Goal: Information Seeking & Learning: Find specific fact

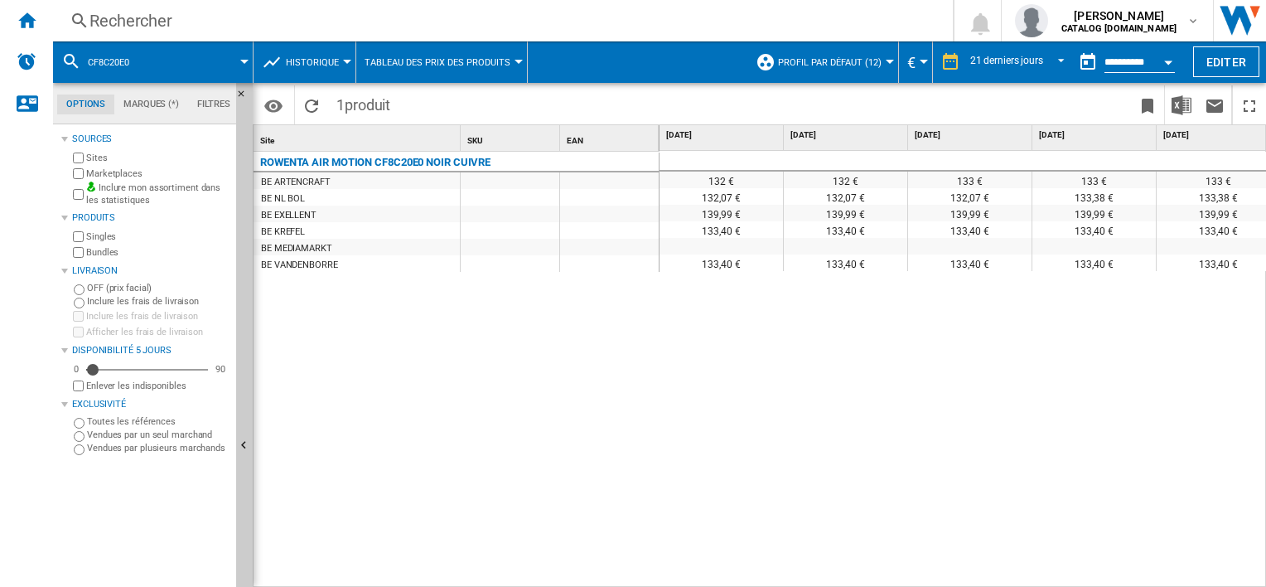
scroll to position [0, 2126]
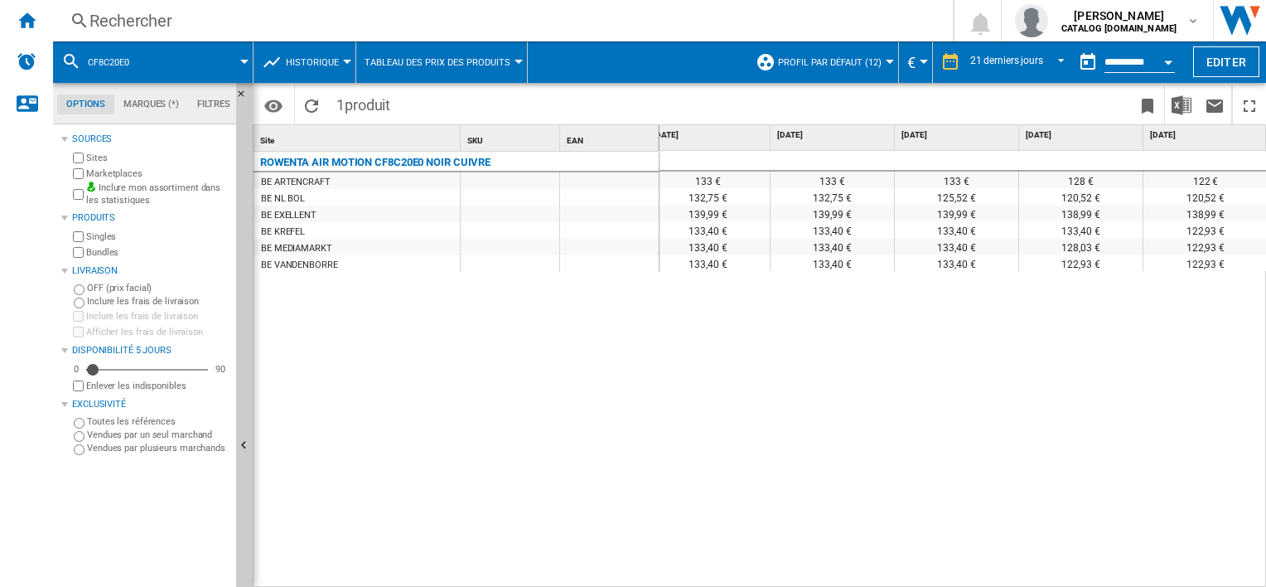
click at [244, 24] on div "Rechercher" at bounding box center [500, 20] width 820 height 23
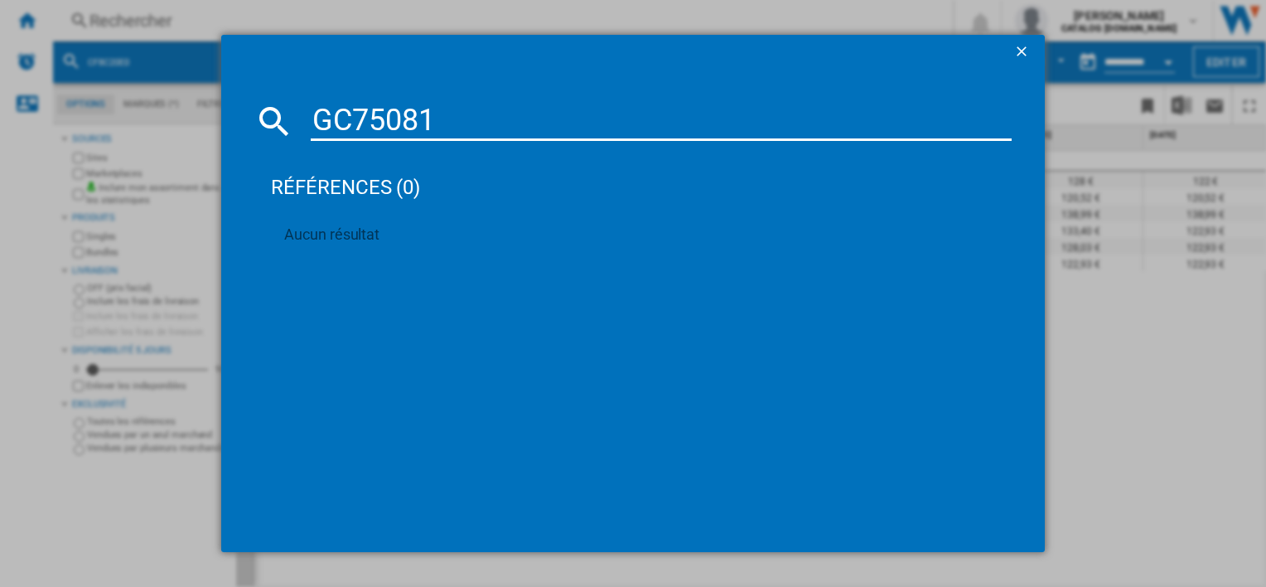
type input "GC750810"
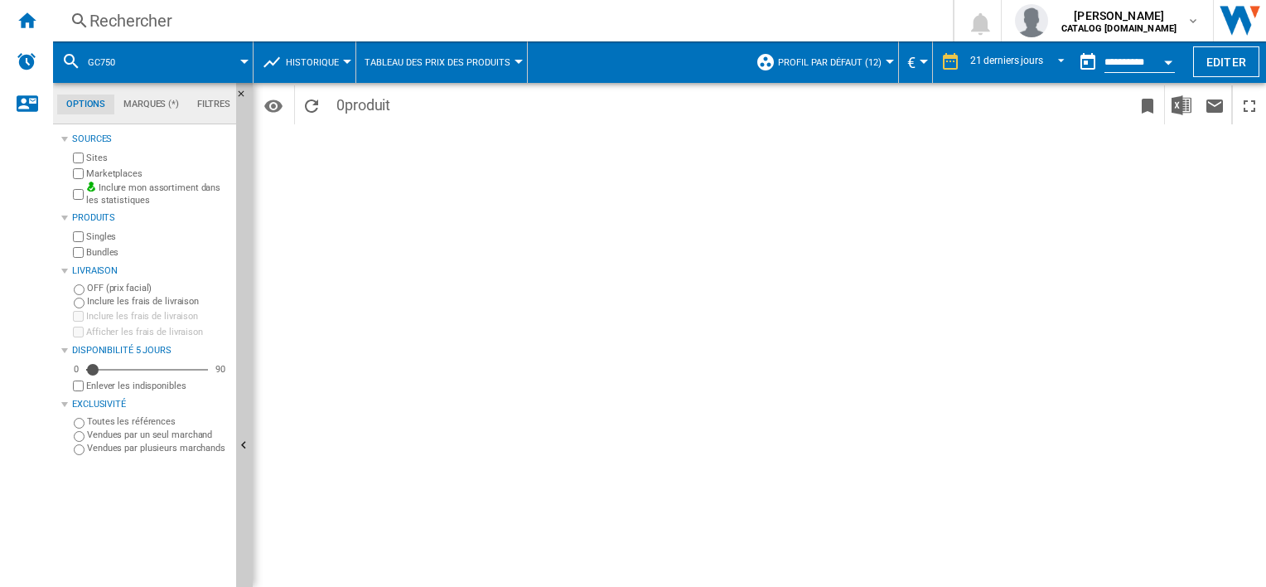
click at [247, 7] on div "Rechercher Rechercher 0 vincent ameye CATALOG SEB.BE CATALOG SEB.BE Mes paramèt…" at bounding box center [659, 20] width 1213 height 41
click at [249, 14] on div "Rechercher" at bounding box center [500, 20] width 820 height 23
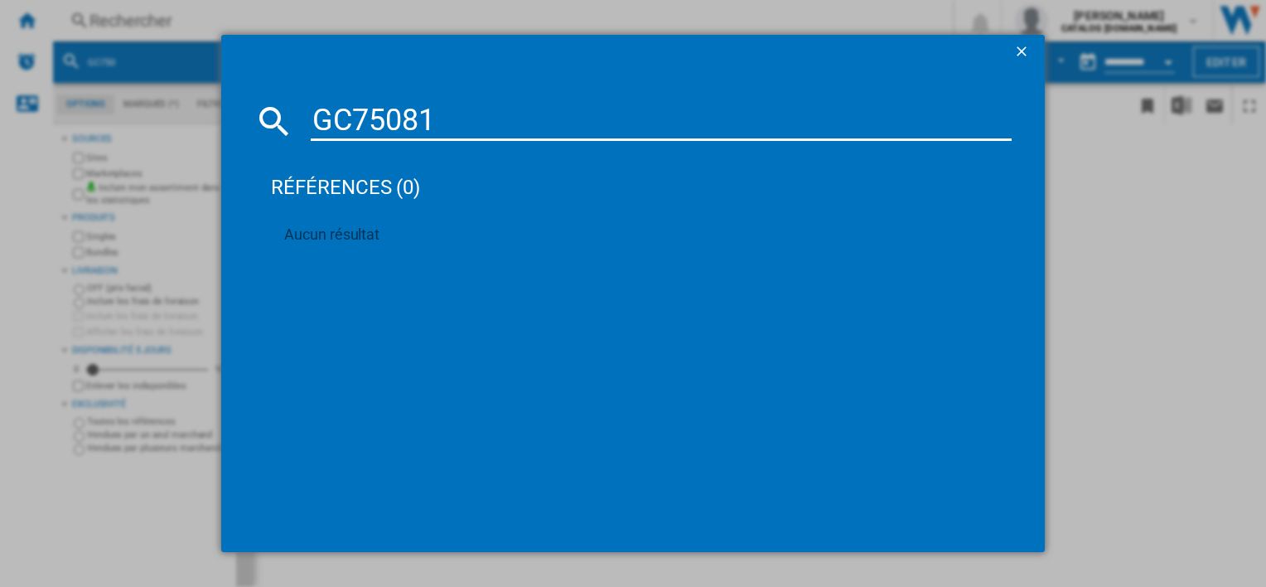
type input "GC7508"
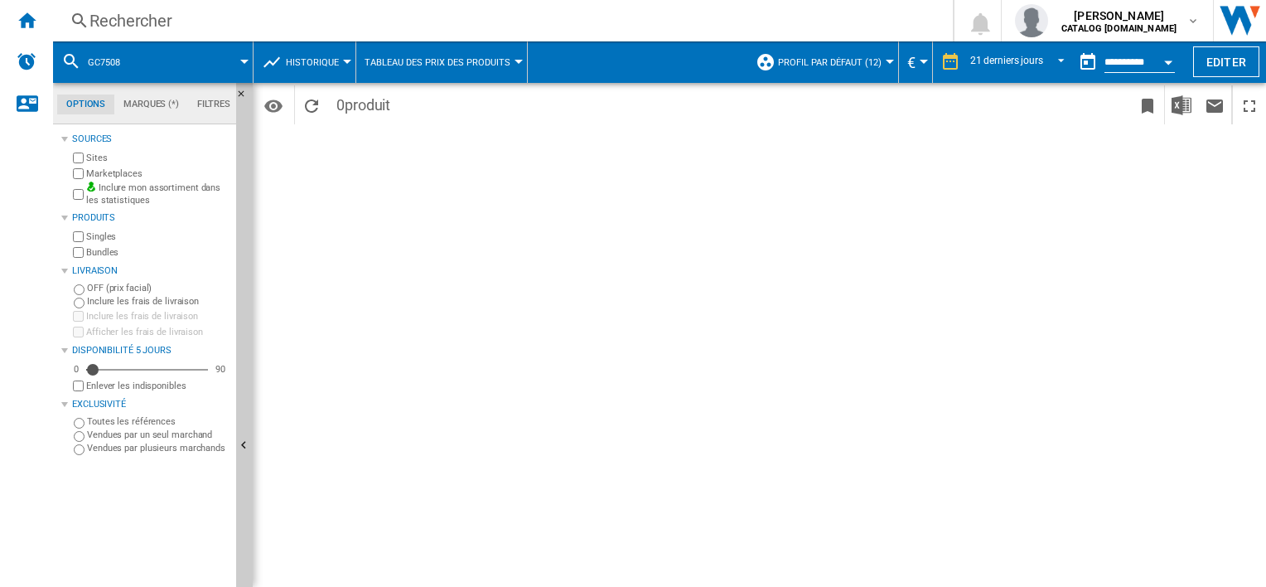
click at [318, 15] on div "Rechercher" at bounding box center [500, 20] width 820 height 23
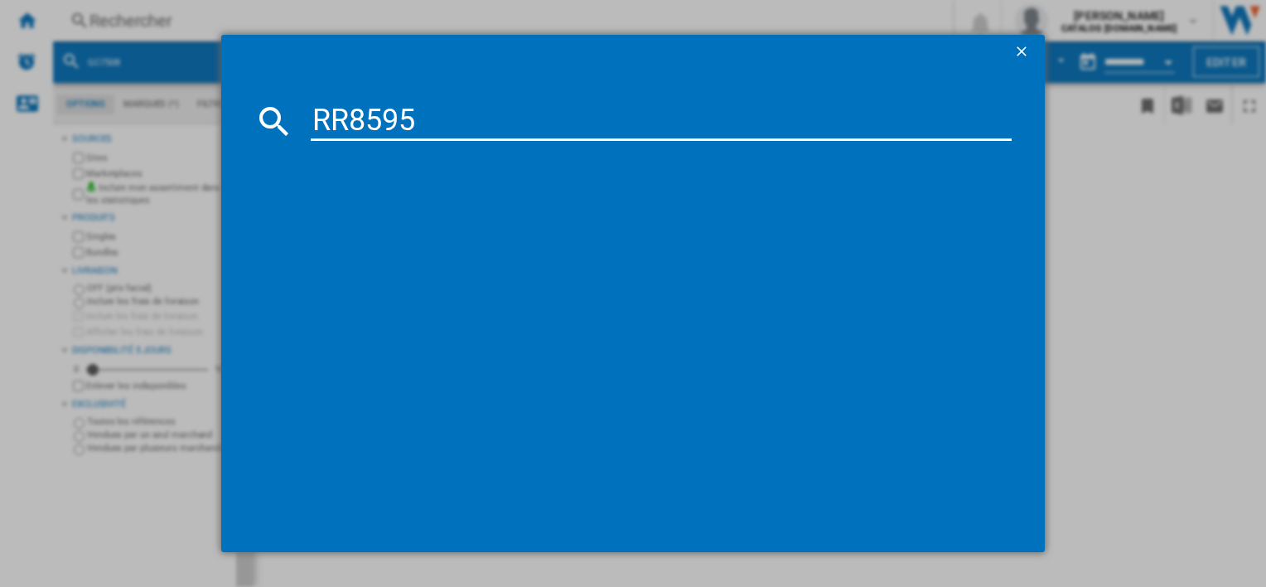
type input "RR8595"
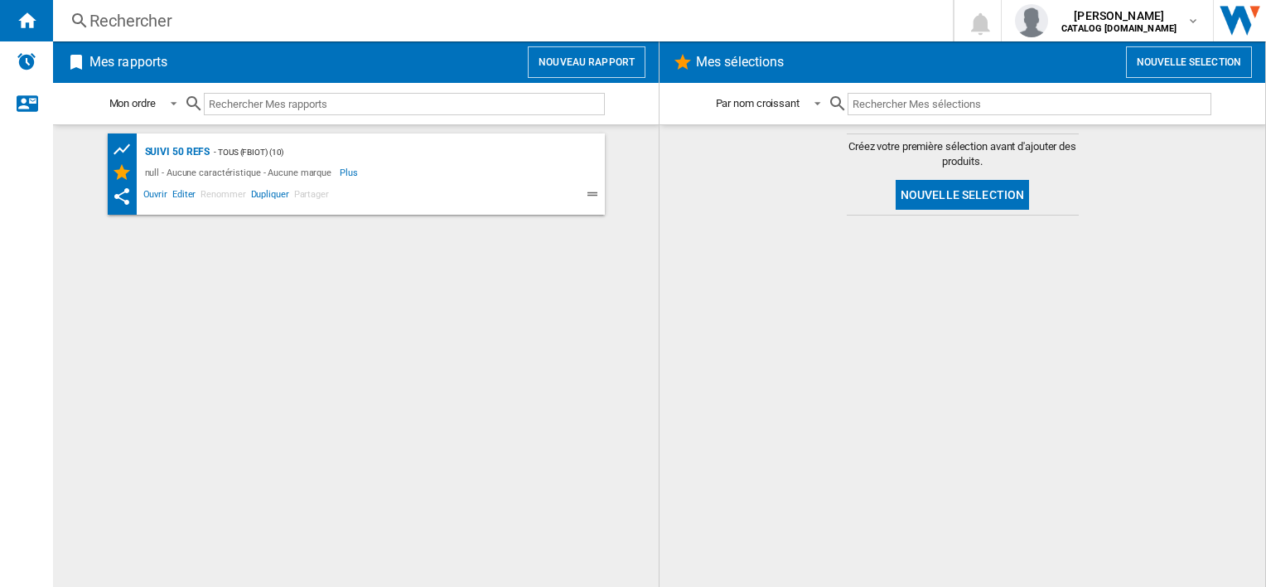
click at [269, 22] on div "Rechercher" at bounding box center [500, 20] width 820 height 23
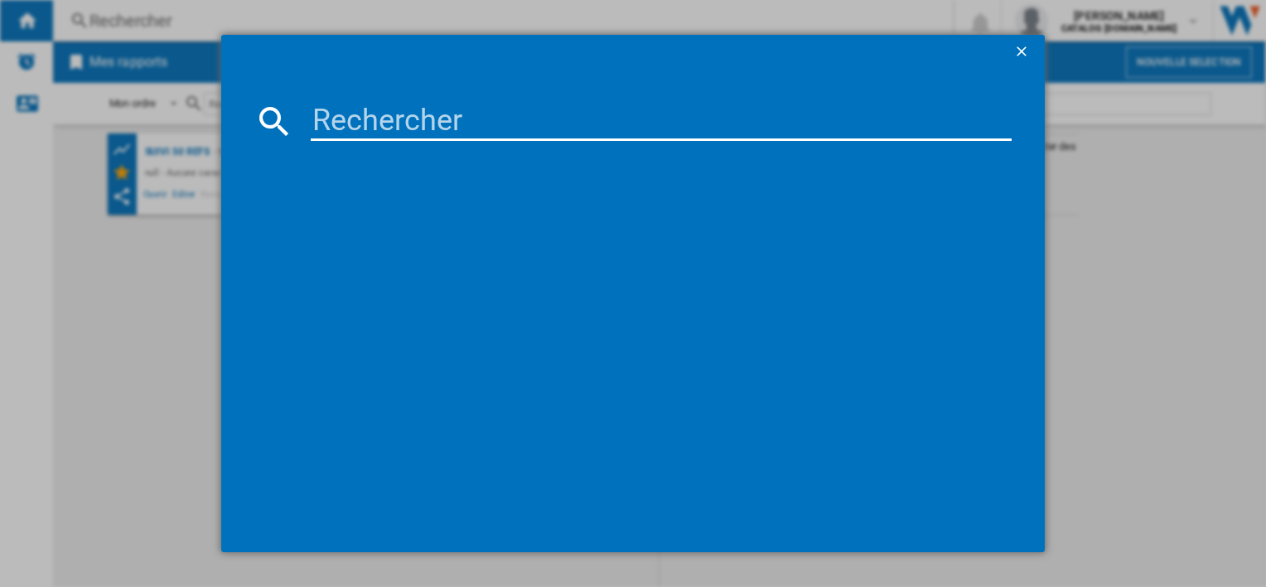
click at [323, 115] on input at bounding box center [661, 121] width 700 height 40
type input "RR8595"
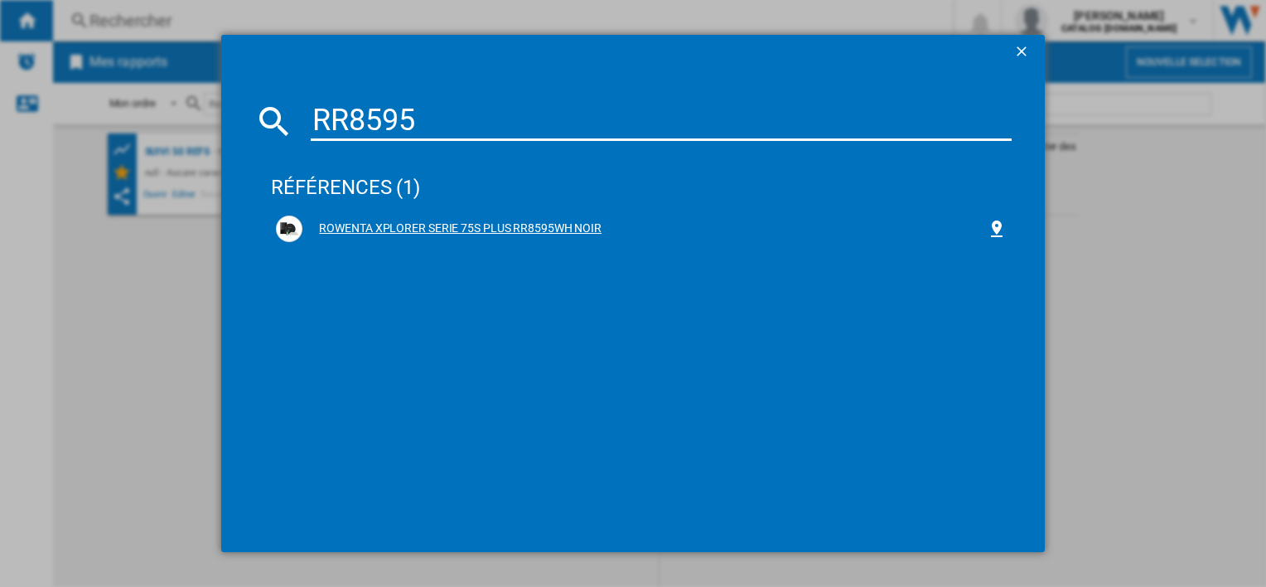
click at [355, 229] on div "ROWENTA XPLORER SERIE 75S PLUS RR8595WH NOIR" at bounding box center [644, 228] width 684 height 17
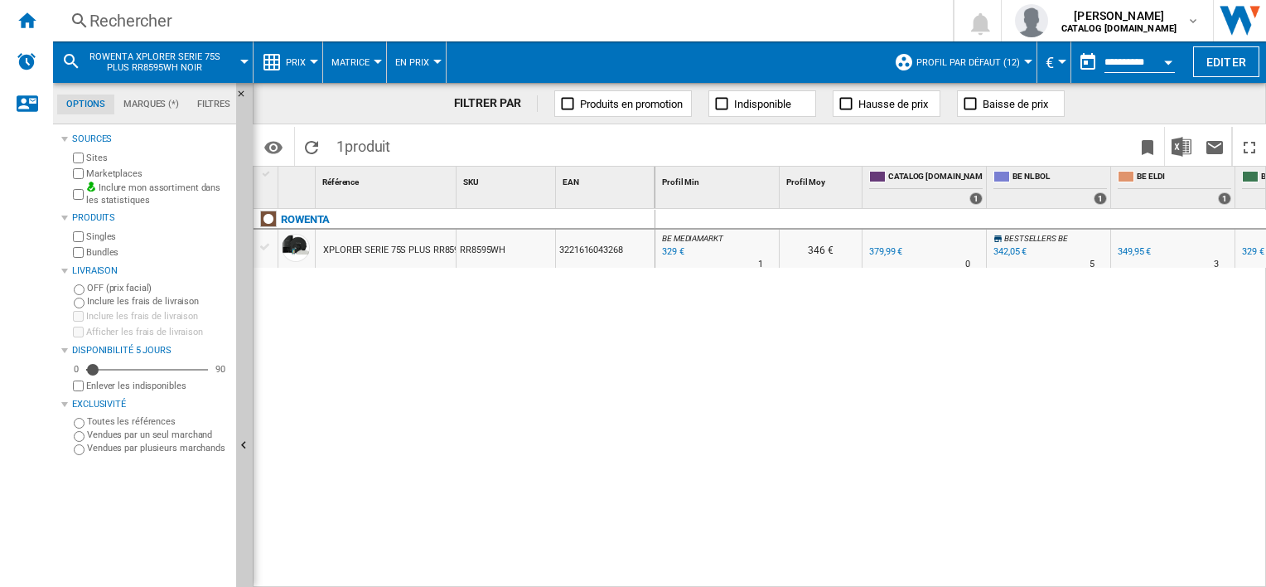
click at [304, 51] on button "Prix" at bounding box center [300, 61] width 28 height 41
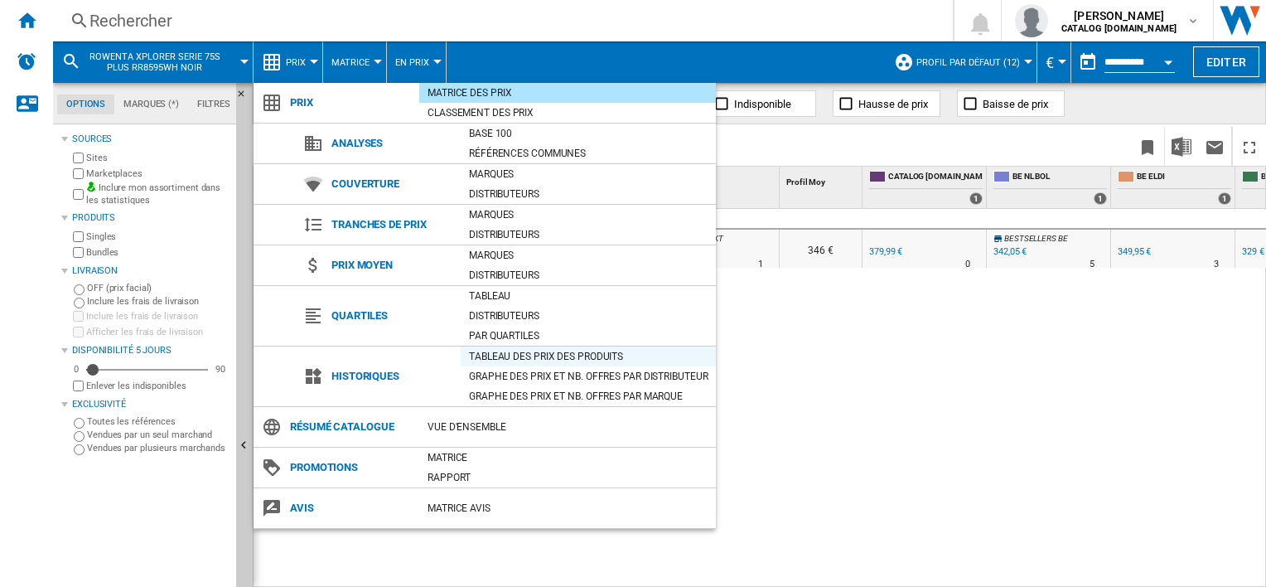
click at [486, 355] on div "Tableau des prix des produits" at bounding box center [588, 356] width 255 height 17
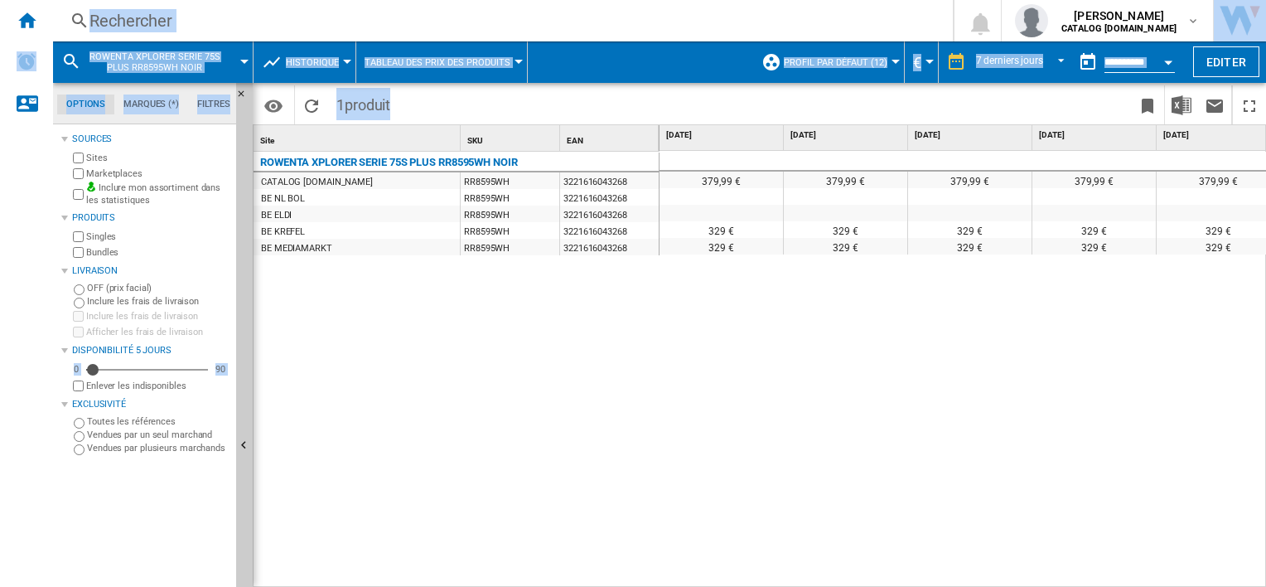
drag, startPoint x: 946, startPoint y: 578, endPoint x: 1139, endPoint y: 595, distance: 194.7
click at [1139, 586] on html "In order to access Insight, please log out and log in again OK NEW Rechercher R…" at bounding box center [633, 293] width 1266 height 587
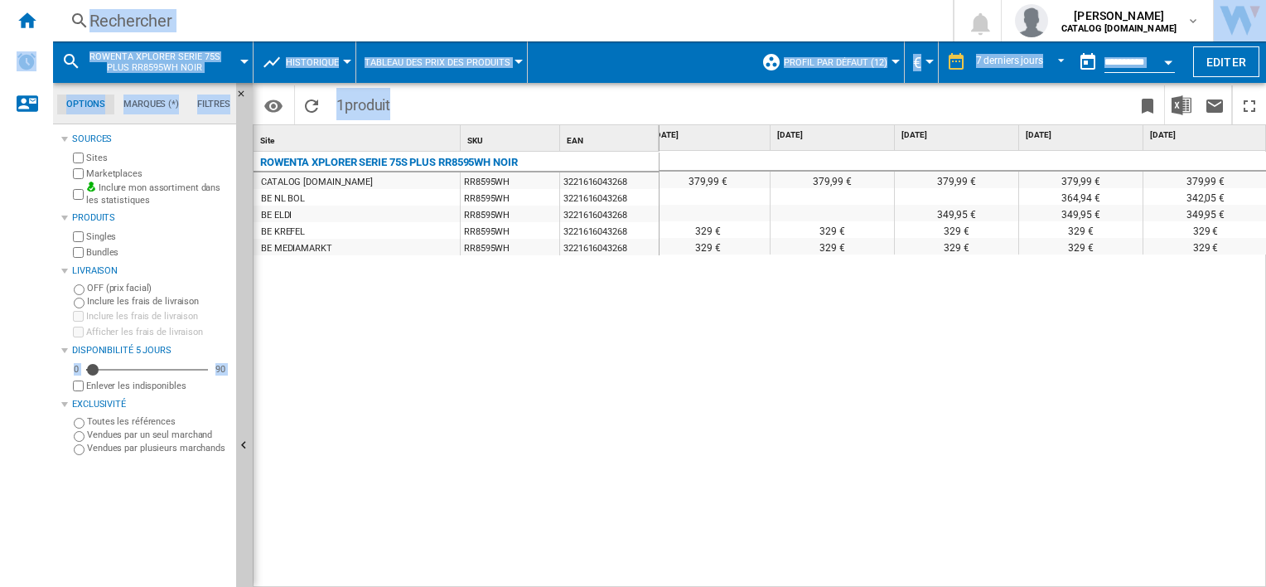
click at [195, 28] on div "Rechercher" at bounding box center [500, 20] width 820 height 23
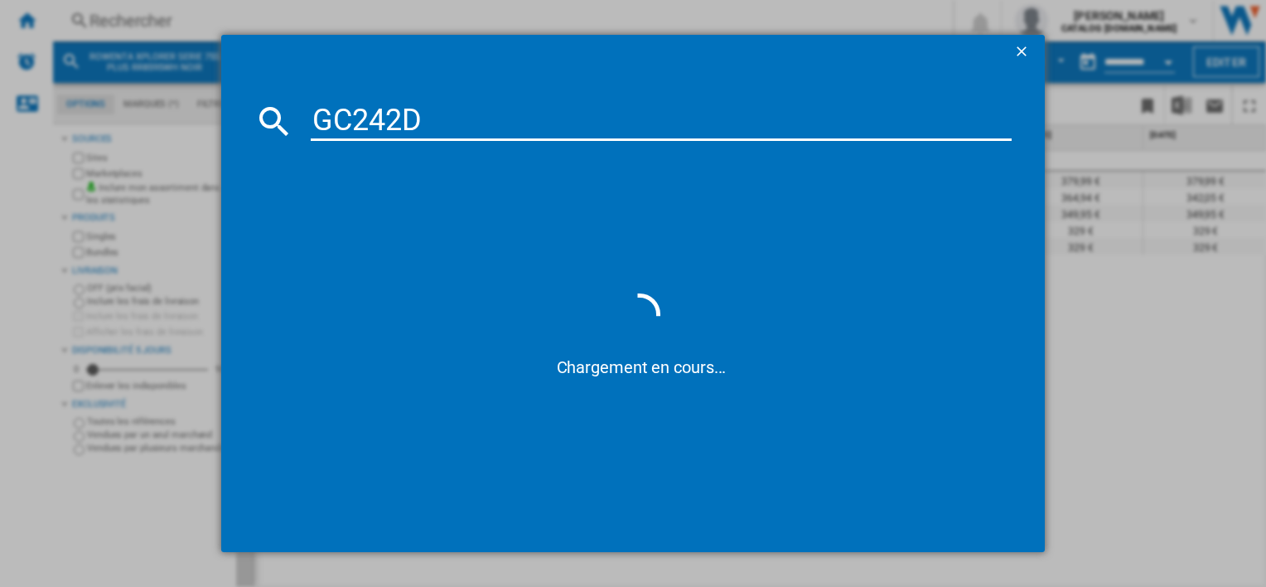
type input "GC242D"
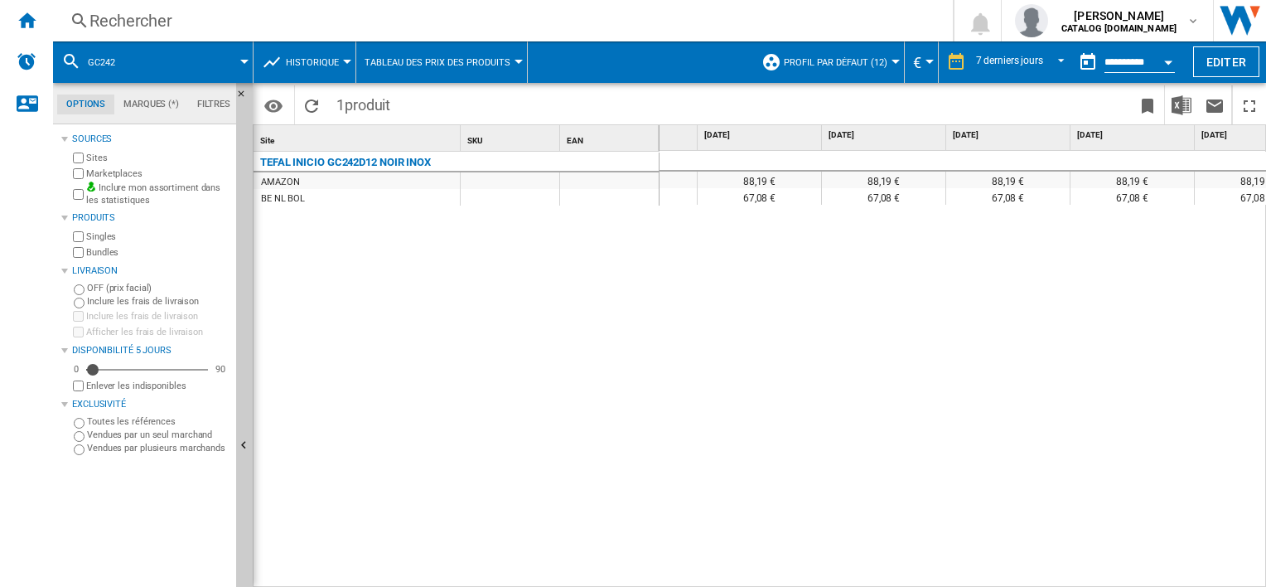
scroll to position [0, 386]
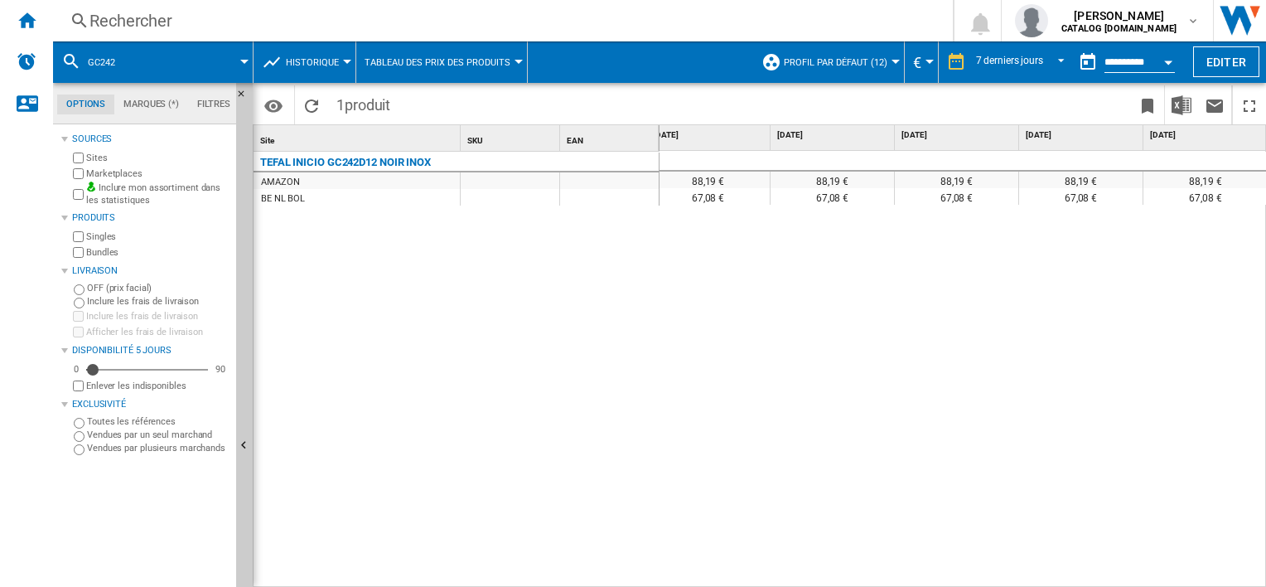
click at [332, 13] on div "Rechercher" at bounding box center [500, 20] width 820 height 23
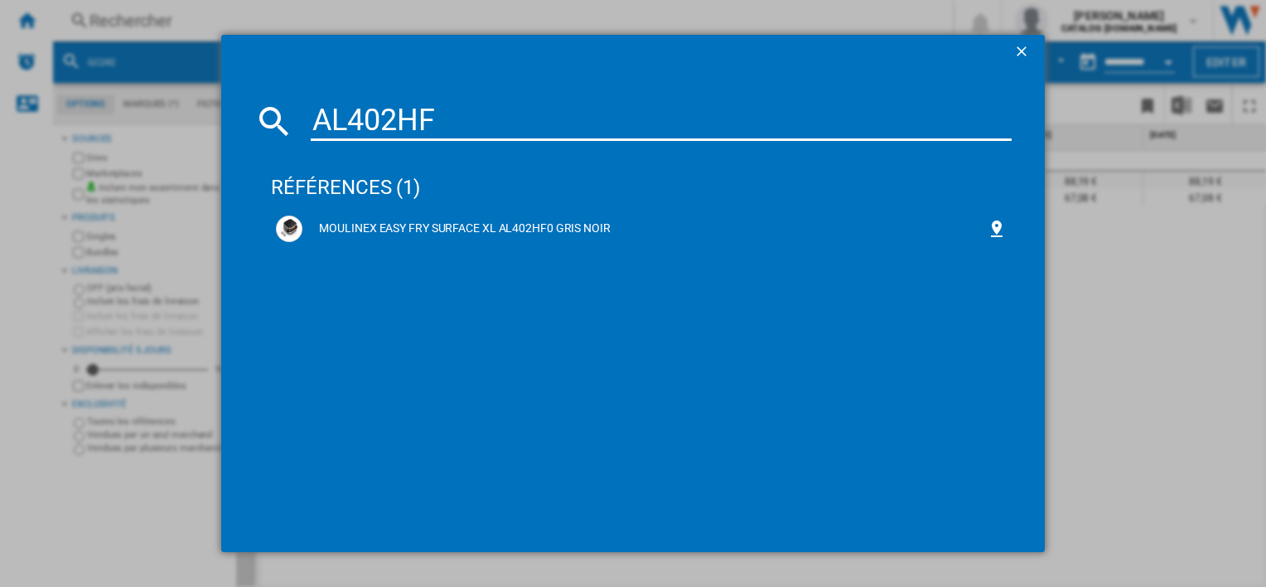
type input "AL402HF0"
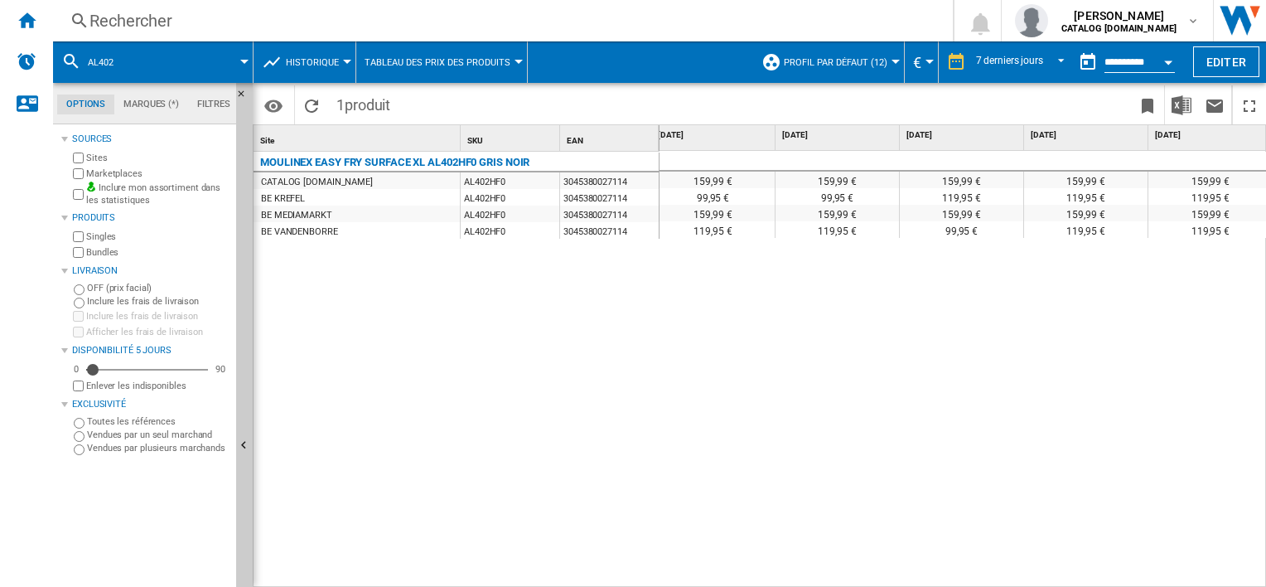
scroll to position [0, 386]
click at [387, 13] on div "Rechercher" at bounding box center [500, 20] width 820 height 23
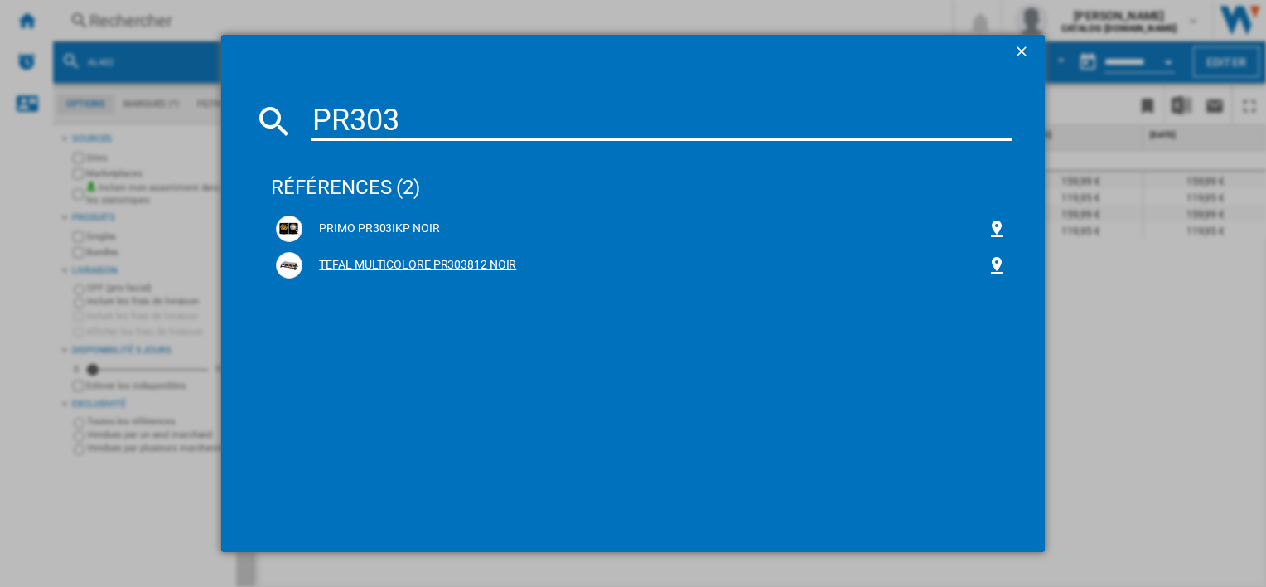
type input "PR303"
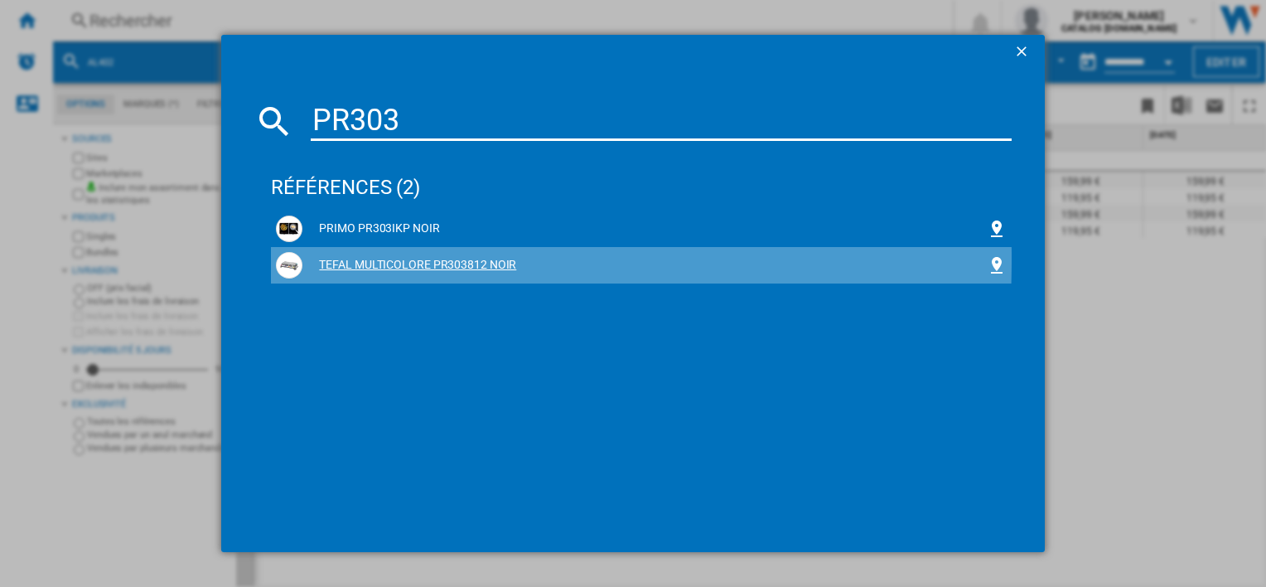
click at [377, 259] on div "TEFAL MULTICOLORE PR303812 NOIR" at bounding box center [644, 265] width 684 height 17
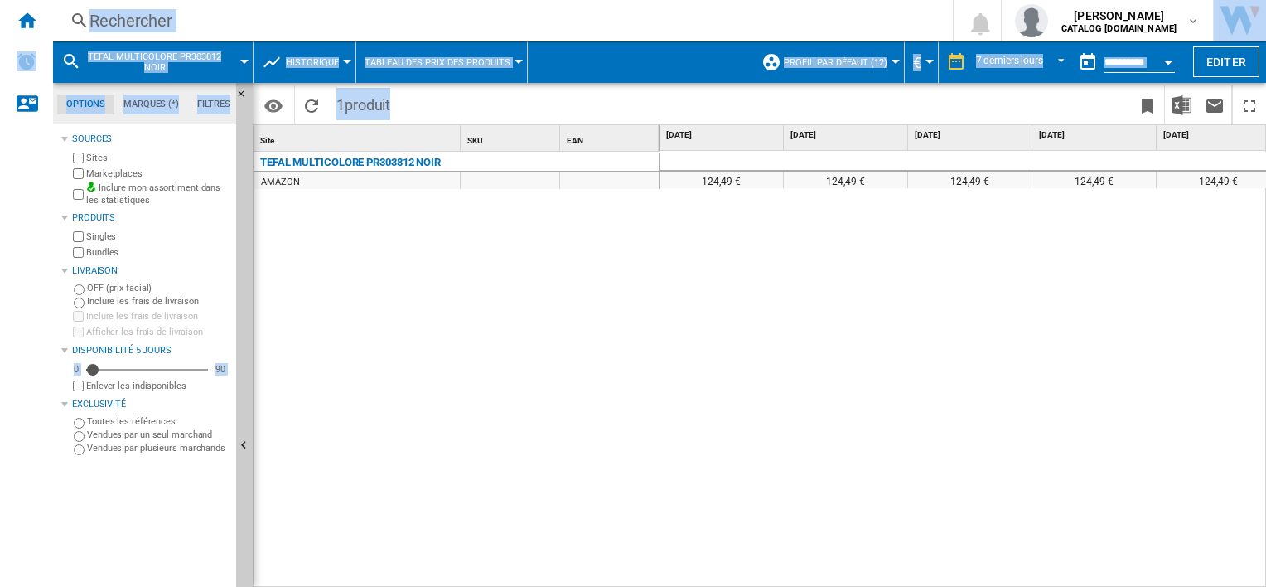
drag, startPoint x: 729, startPoint y: 578, endPoint x: 861, endPoint y: 593, distance: 132.6
click at [861, 586] on html "In order to access Insight, please log out and log in again OK NEW Rechercher R…" at bounding box center [633, 293] width 1266 height 587
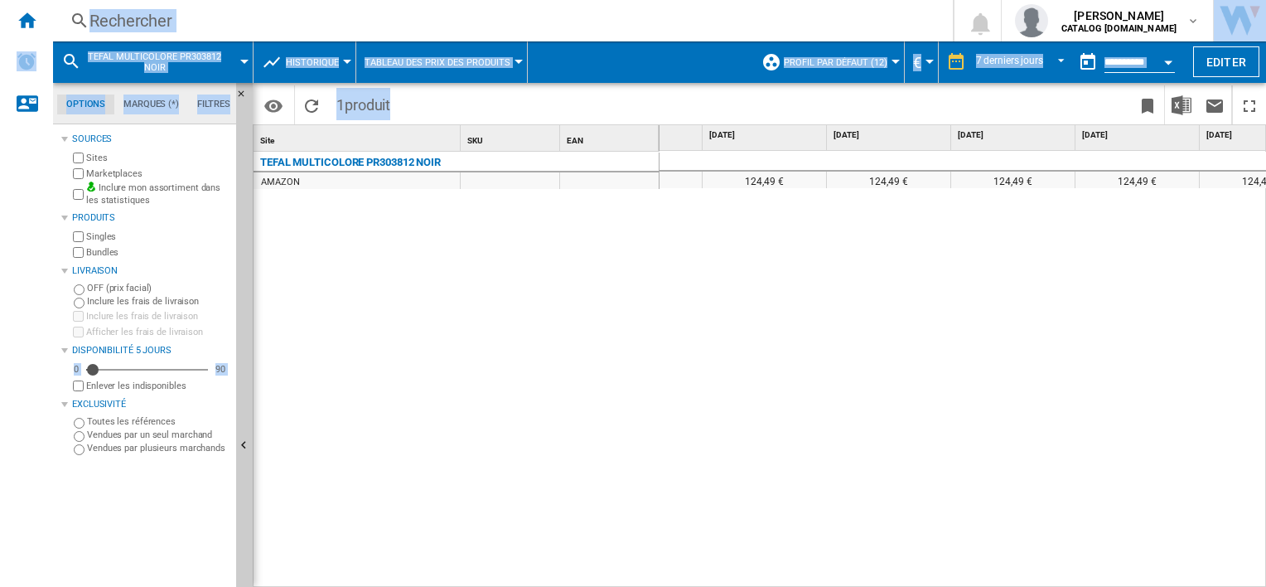
scroll to position [0, 73]
click at [254, 27] on div "Rechercher" at bounding box center [500, 20] width 820 height 23
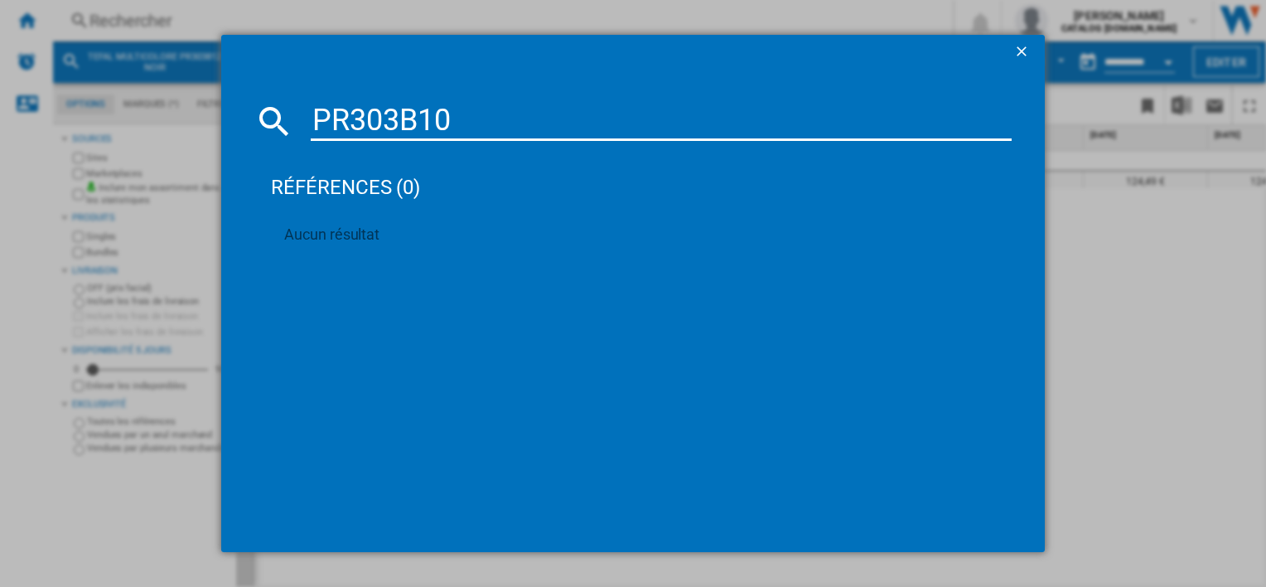
type input "PR303B10"
click at [1022, 55] on ng-md-icon "getI18NText('BUTTONS.CLOSE_DIALOG')" at bounding box center [1024, 53] width 20 height 20
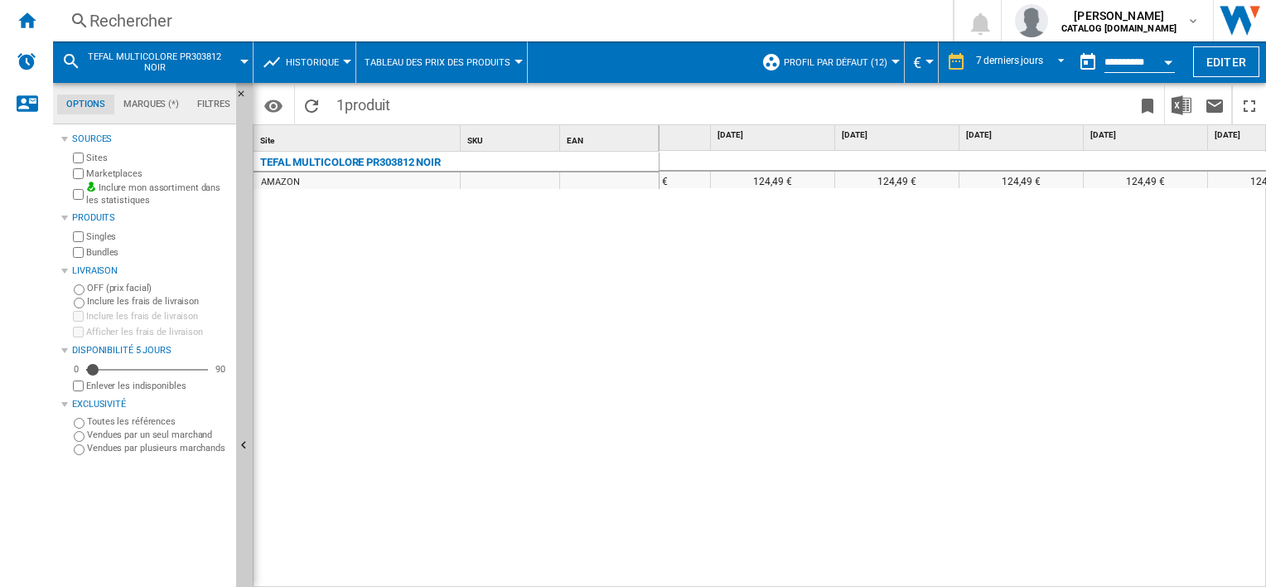
click at [311, 21] on div "Rechercher" at bounding box center [500, 20] width 820 height 23
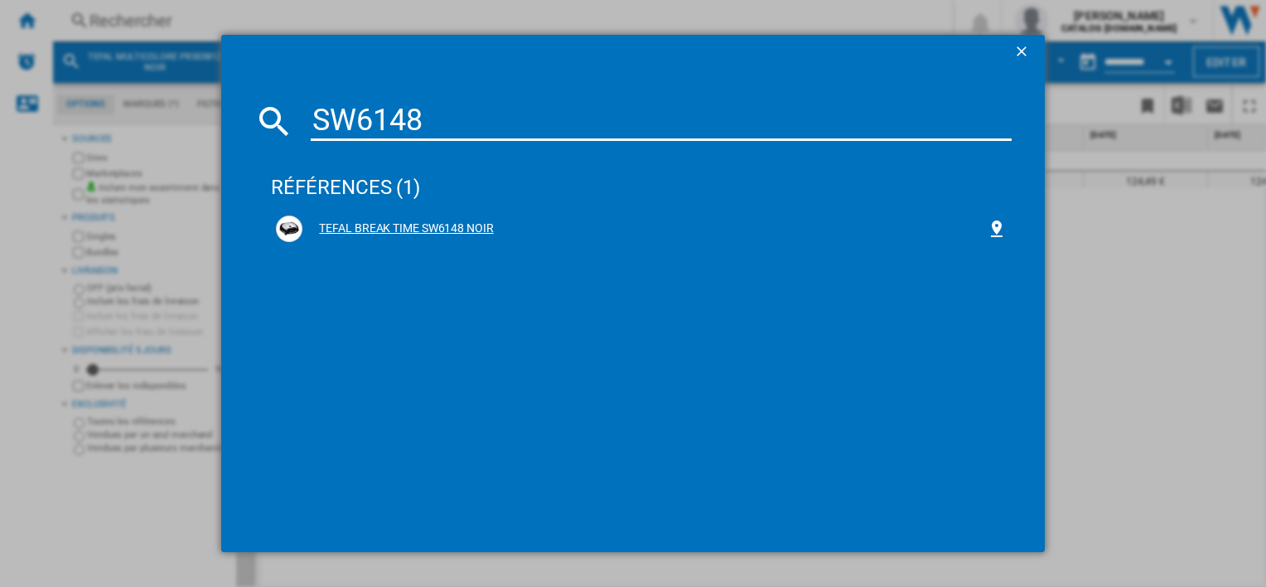
type input "SW6148"
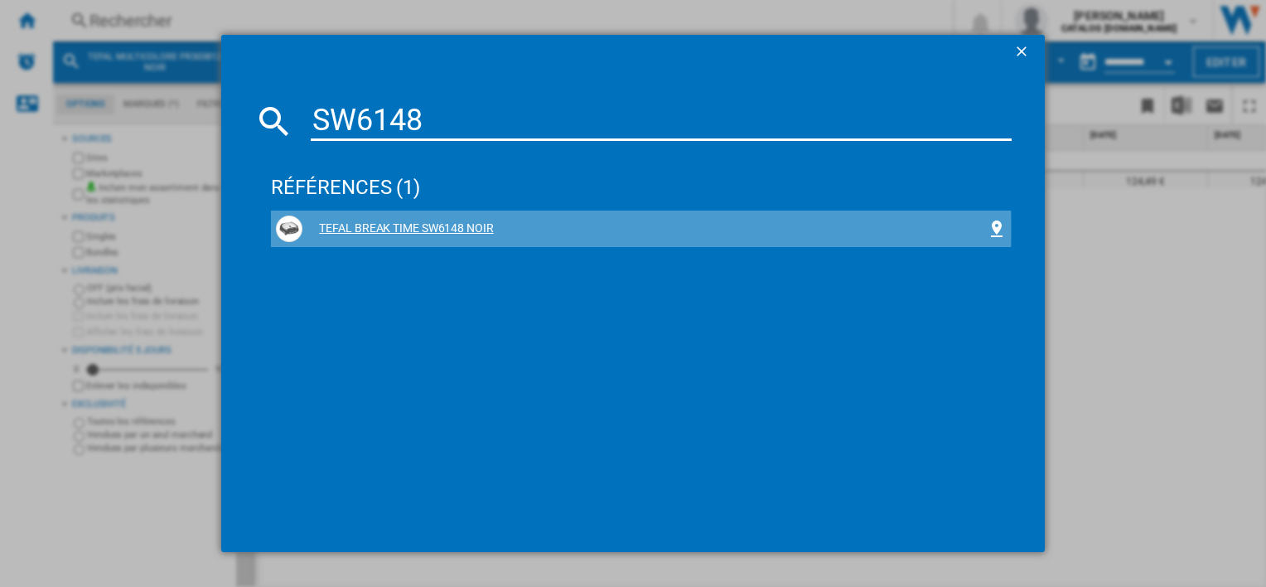
click at [385, 229] on div "TEFAL BREAK TIME SW6148 NOIR" at bounding box center [644, 228] width 684 height 17
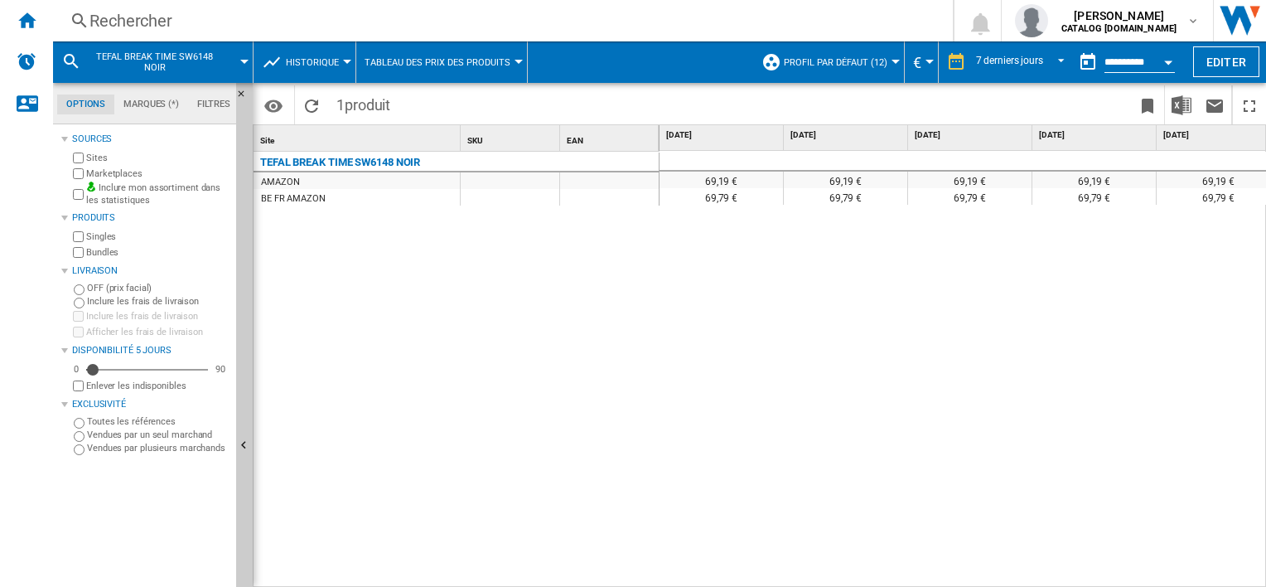
scroll to position [0, 169]
click at [301, 20] on div "Rechercher" at bounding box center [500, 20] width 820 height 23
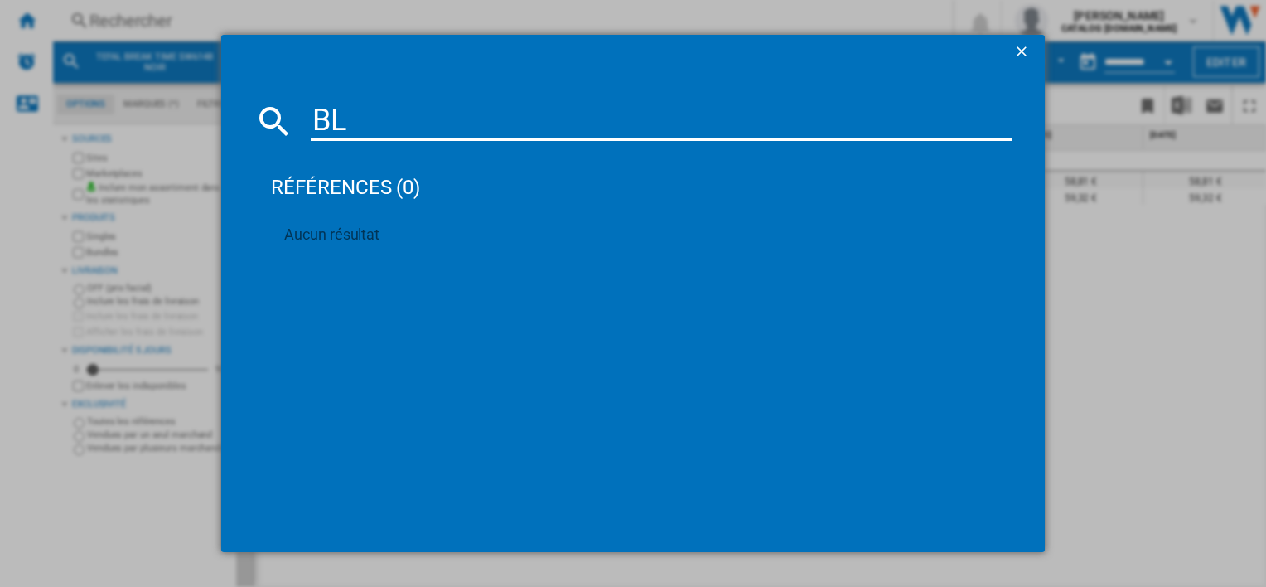
type input "B"
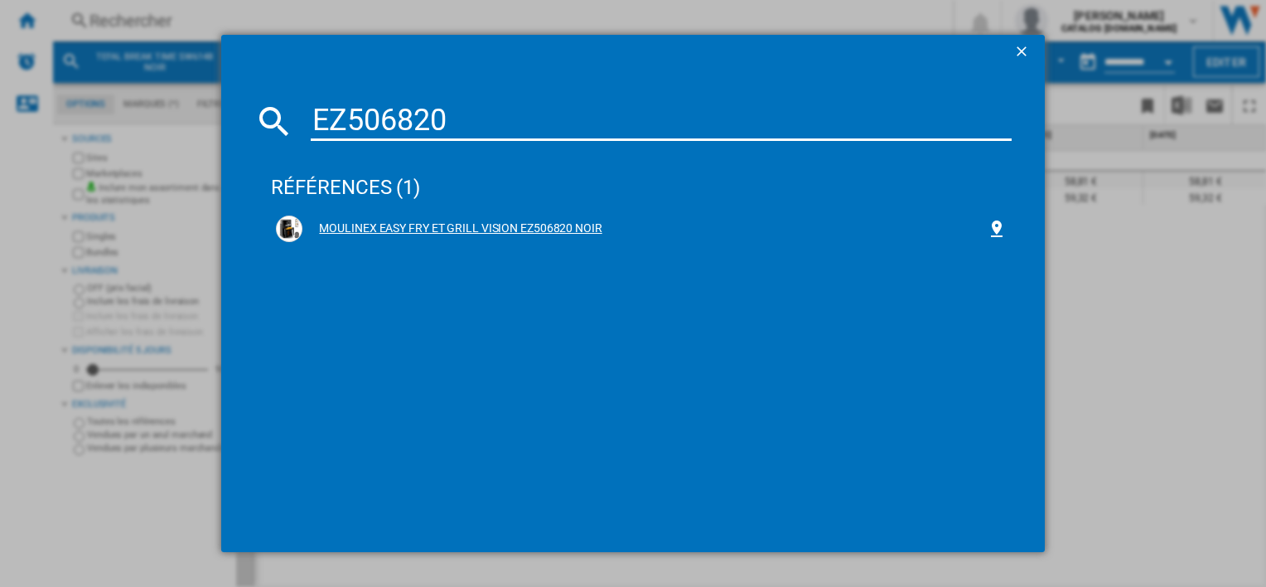
type input "EZ506820"
click at [487, 223] on div "MOULINEX EASY FRY ET GRILL VISION EZ506820 NOIR" at bounding box center [644, 228] width 684 height 17
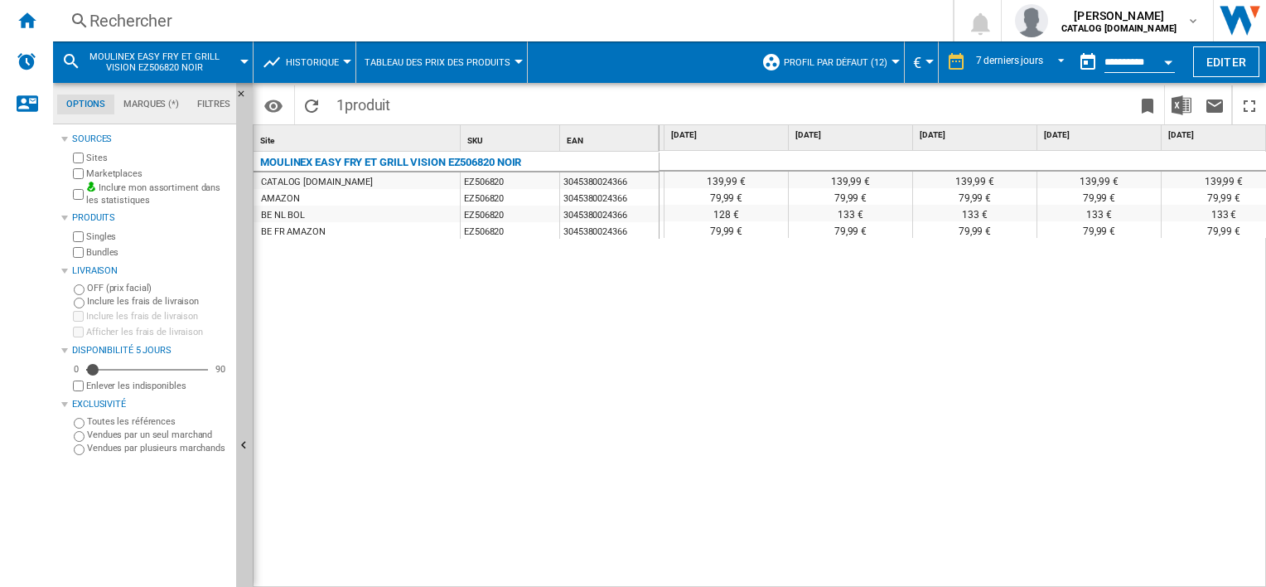
scroll to position [0, 386]
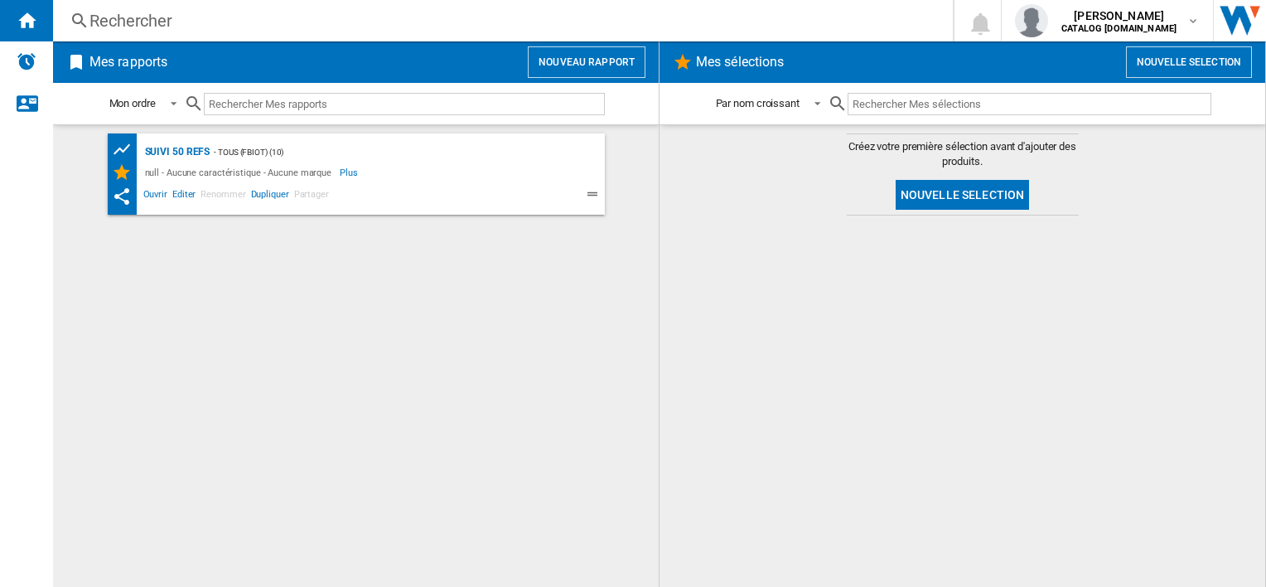
click at [242, 27] on div "Rechercher" at bounding box center [500, 20] width 820 height 23
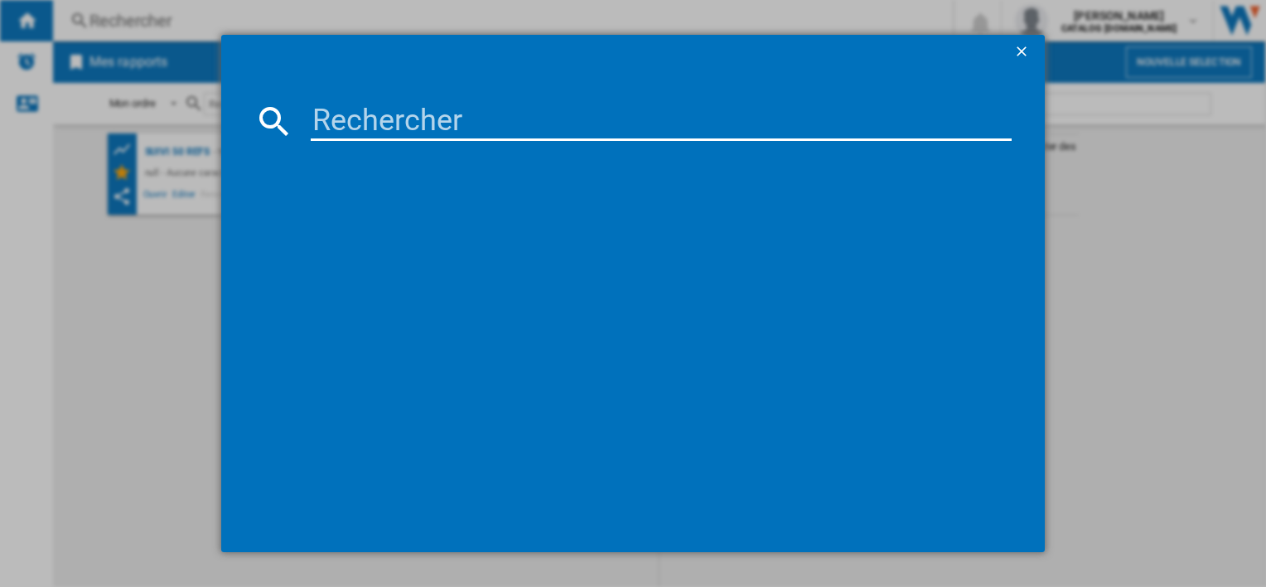
click at [335, 112] on input at bounding box center [661, 121] width 700 height 40
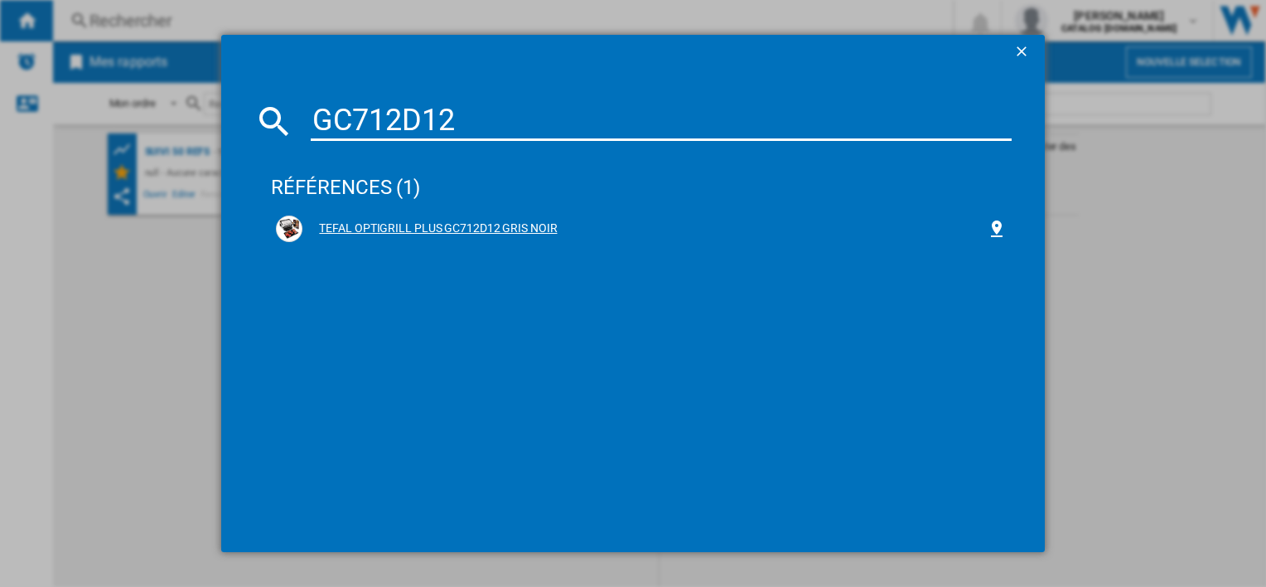
type input "GC712D12"
click at [454, 226] on div "TEFAL OPTIGRILL PLUS GC712D12 GRIS NOIR" at bounding box center [644, 228] width 684 height 17
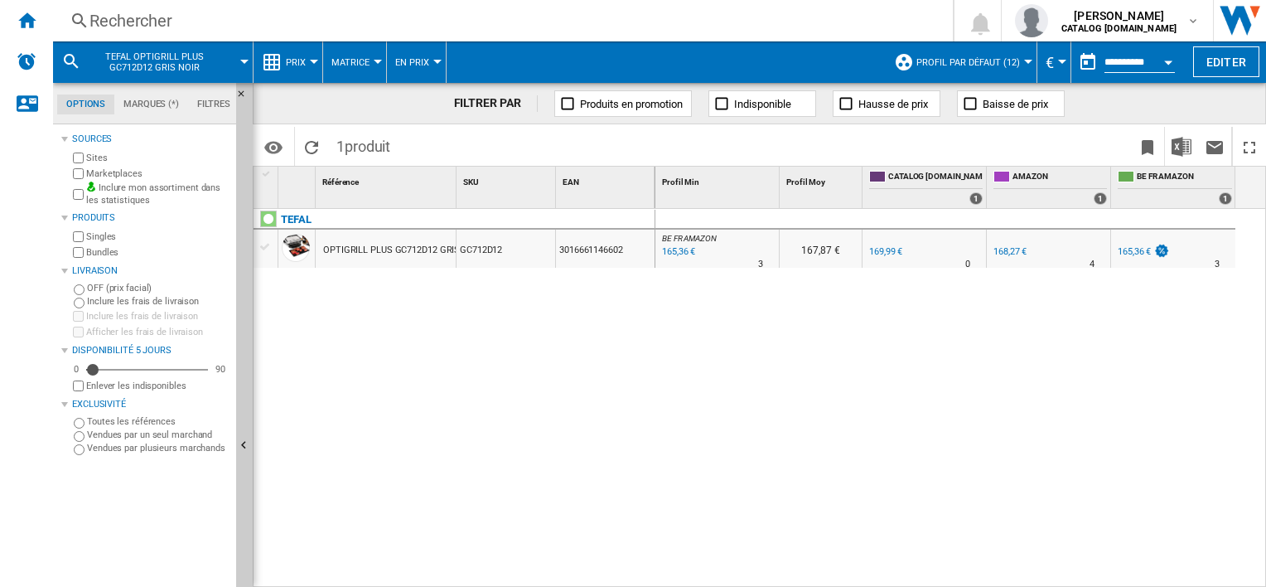
click at [310, 60] on div at bounding box center [314, 62] width 8 height 4
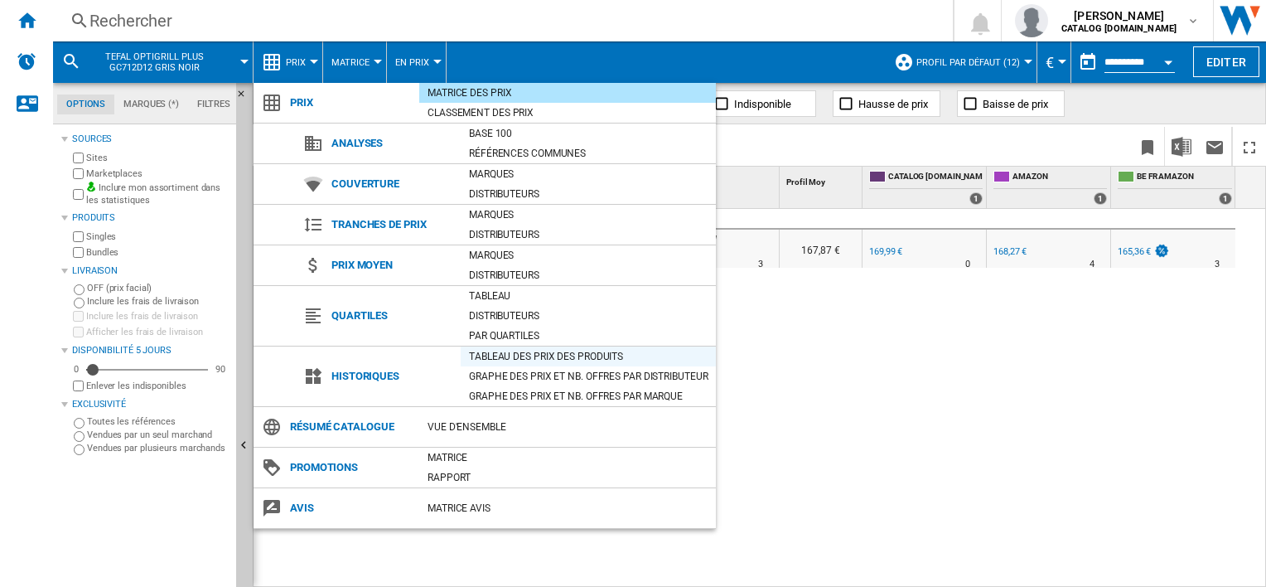
click at [510, 358] on div "Tableau des prix des produits" at bounding box center [588, 356] width 255 height 17
